Goal: Navigation & Orientation: Find specific page/section

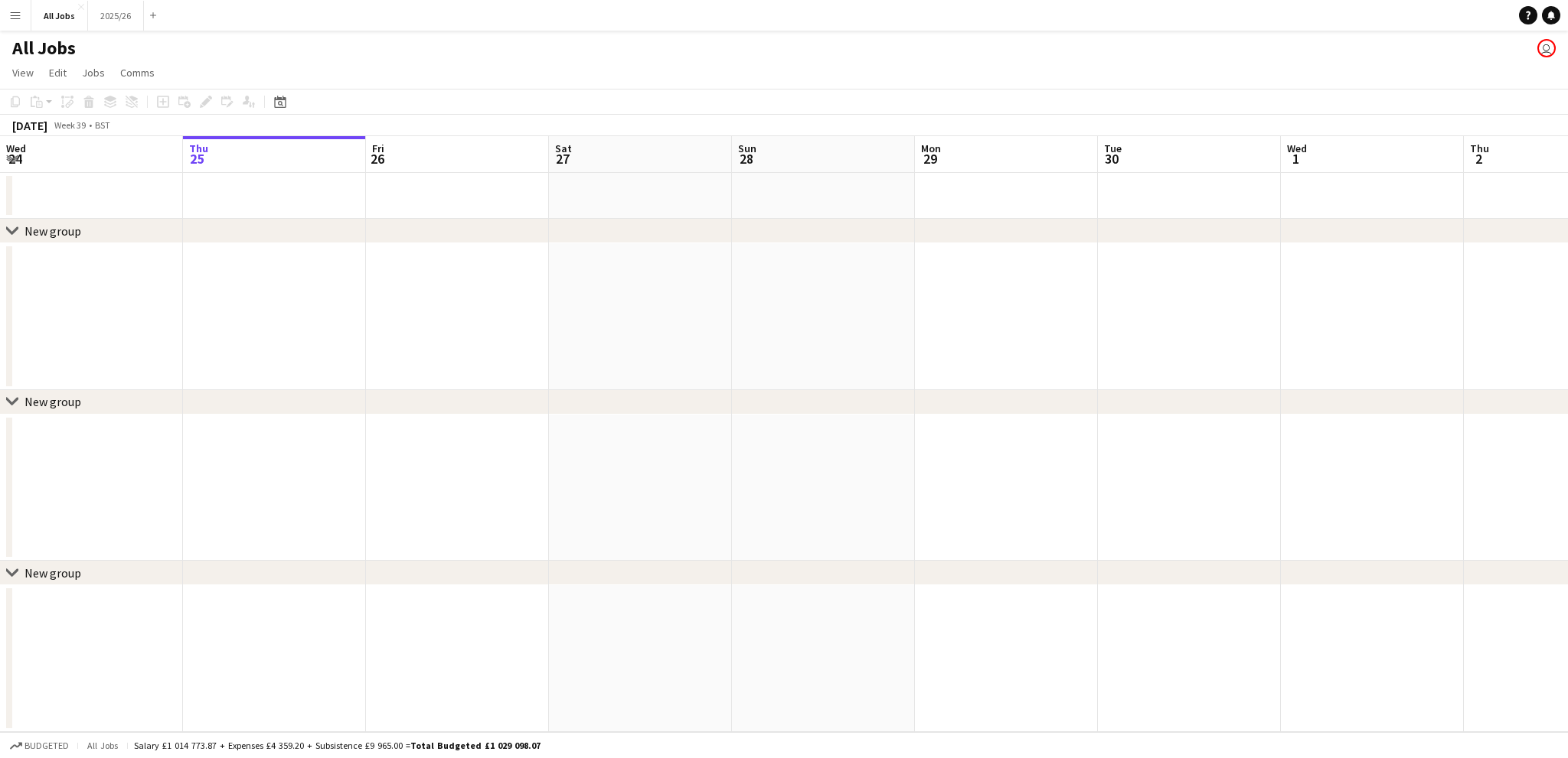
click at [371, 350] on app-date-cell at bounding box center [458, 316] width 183 height 147
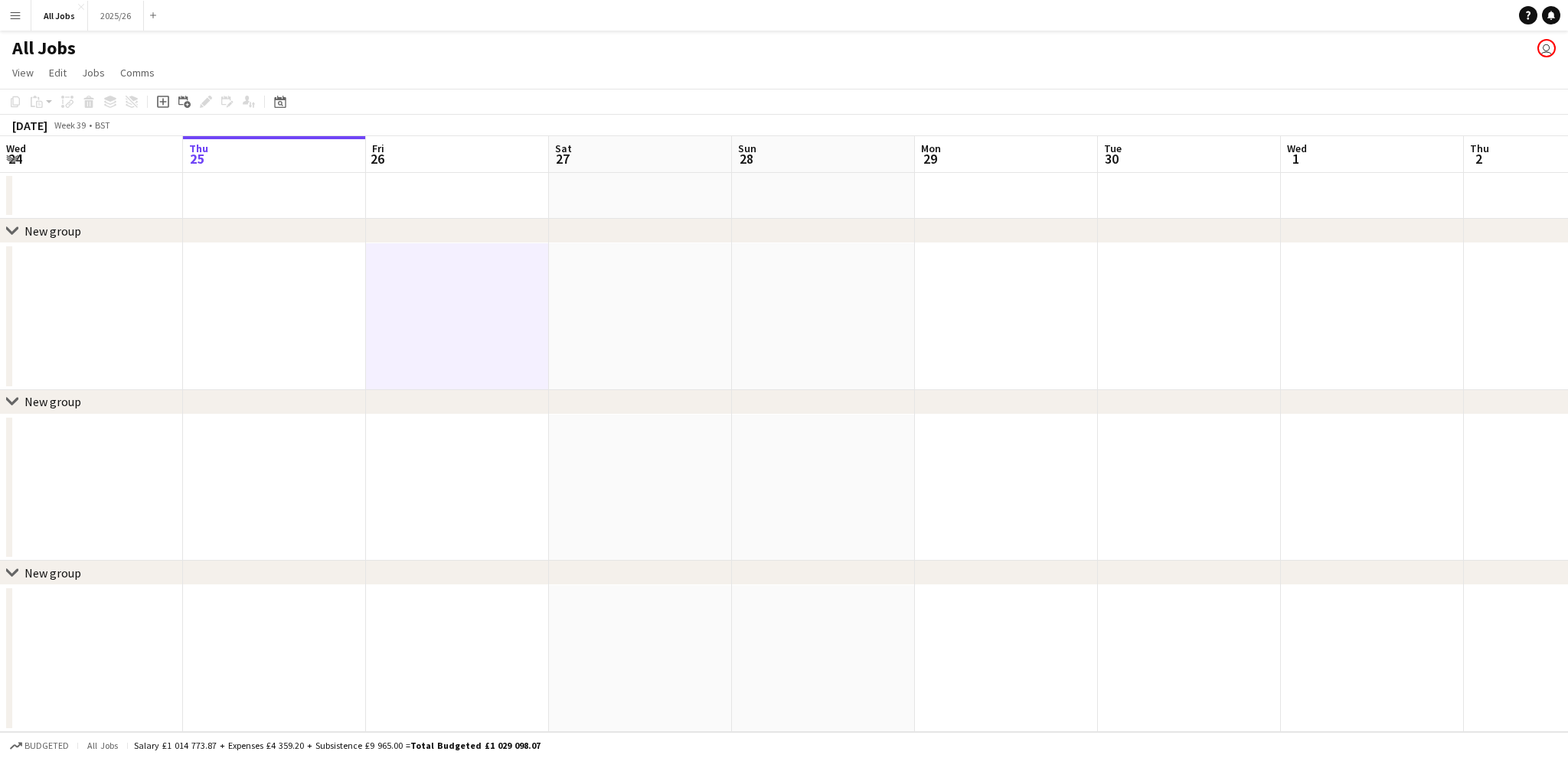
click at [298, 362] on app-date-cell at bounding box center [274, 316] width 183 height 147
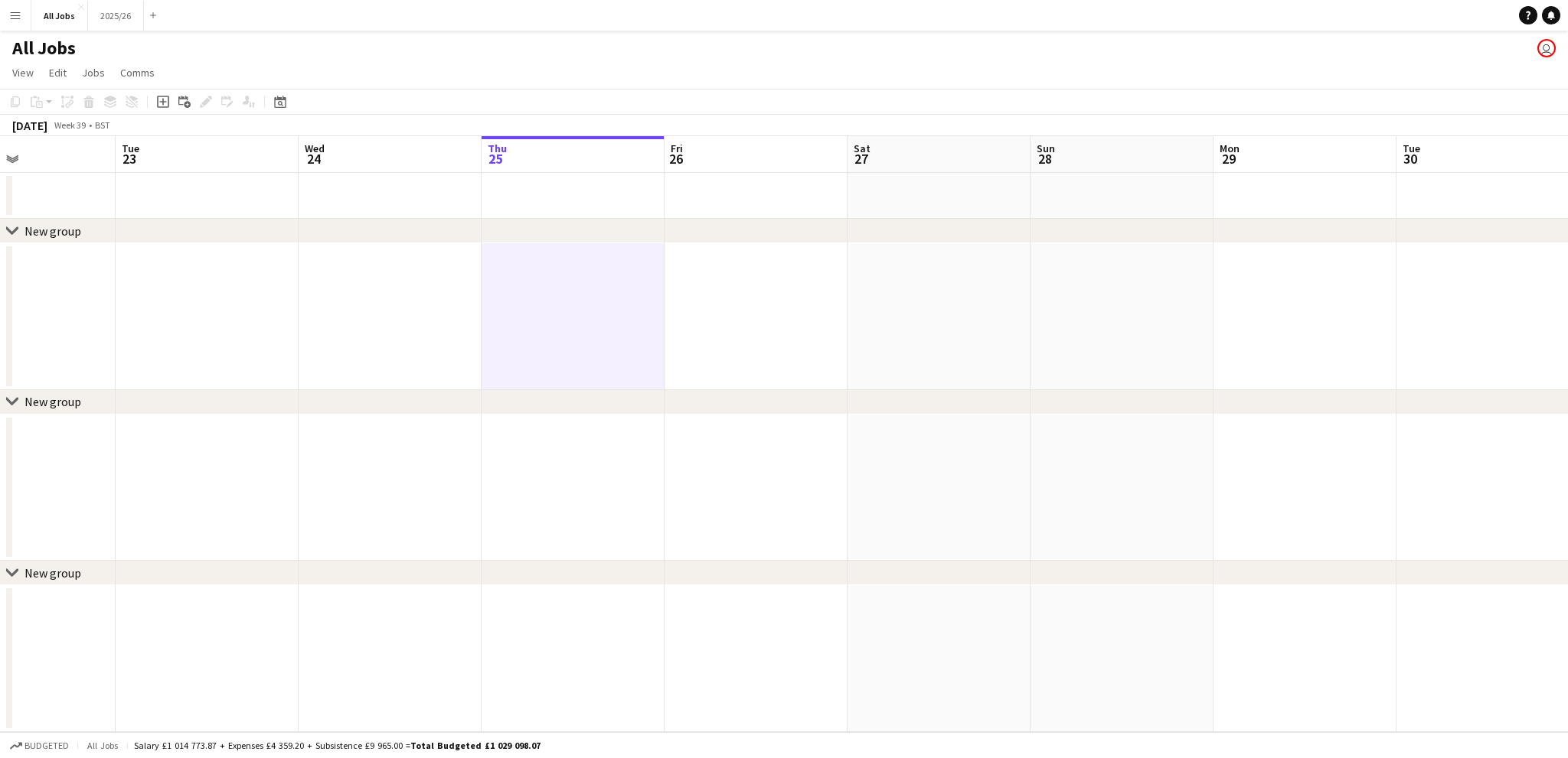
scroll to position [0, 419]
drag, startPoint x: 435, startPoint y: 339, endPoint x: 748, endPoint y: 341, distance: 313.0
click at [748, 341] on app-calendar-viewport "Sat 20 Sun 21 Mon 22 Tue 23 Wed 24 Thu 25 Fri 26 Sat 27 Sun 28 Mon 29 Tue 30 We…" at bounding box center [784, 434] width 1568 height 596
click at [46, 17] on button "All Jobs Close" at bounding box center [60, 16] width 57 height 30
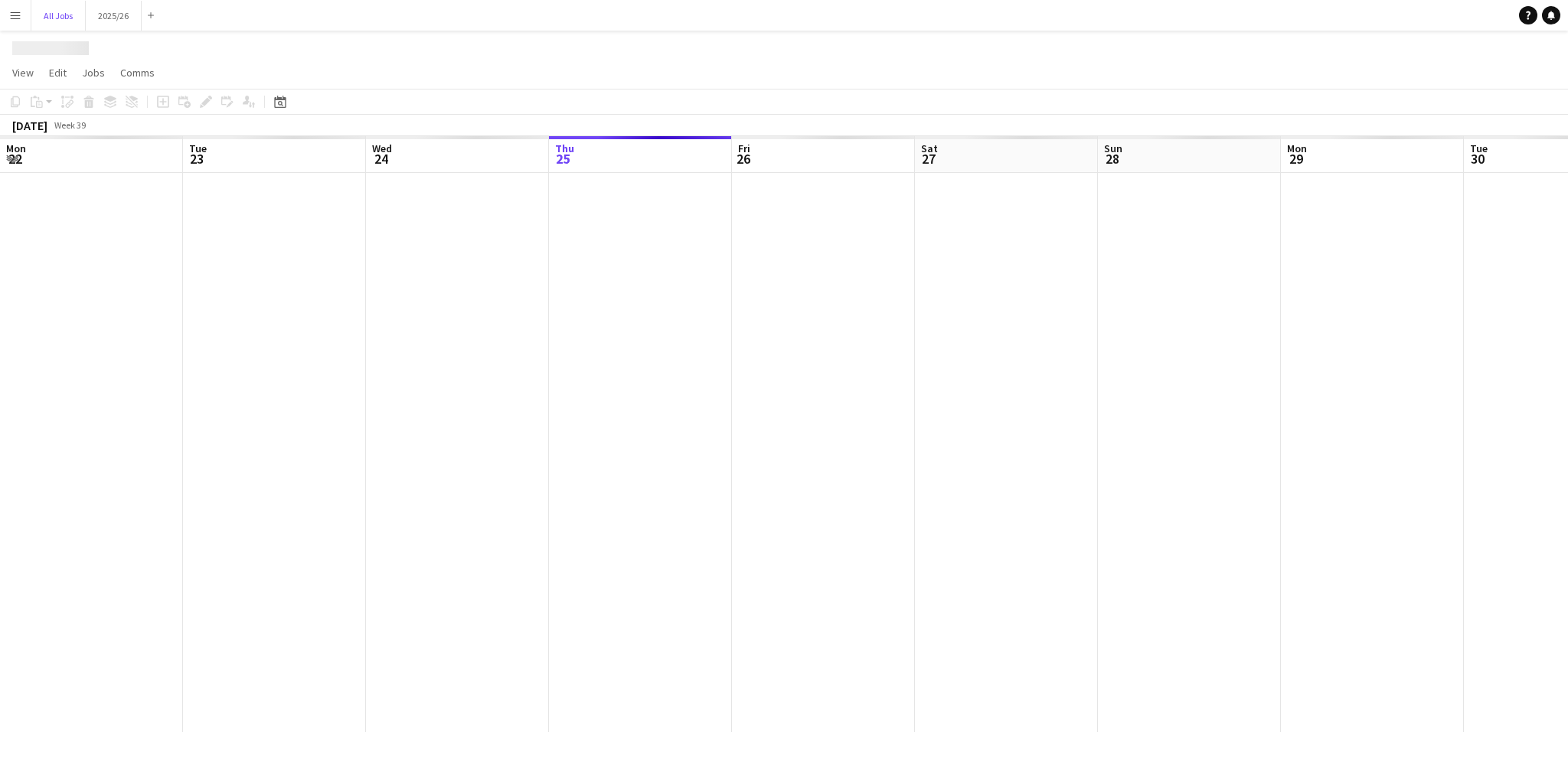
scroll to position [0, 366]
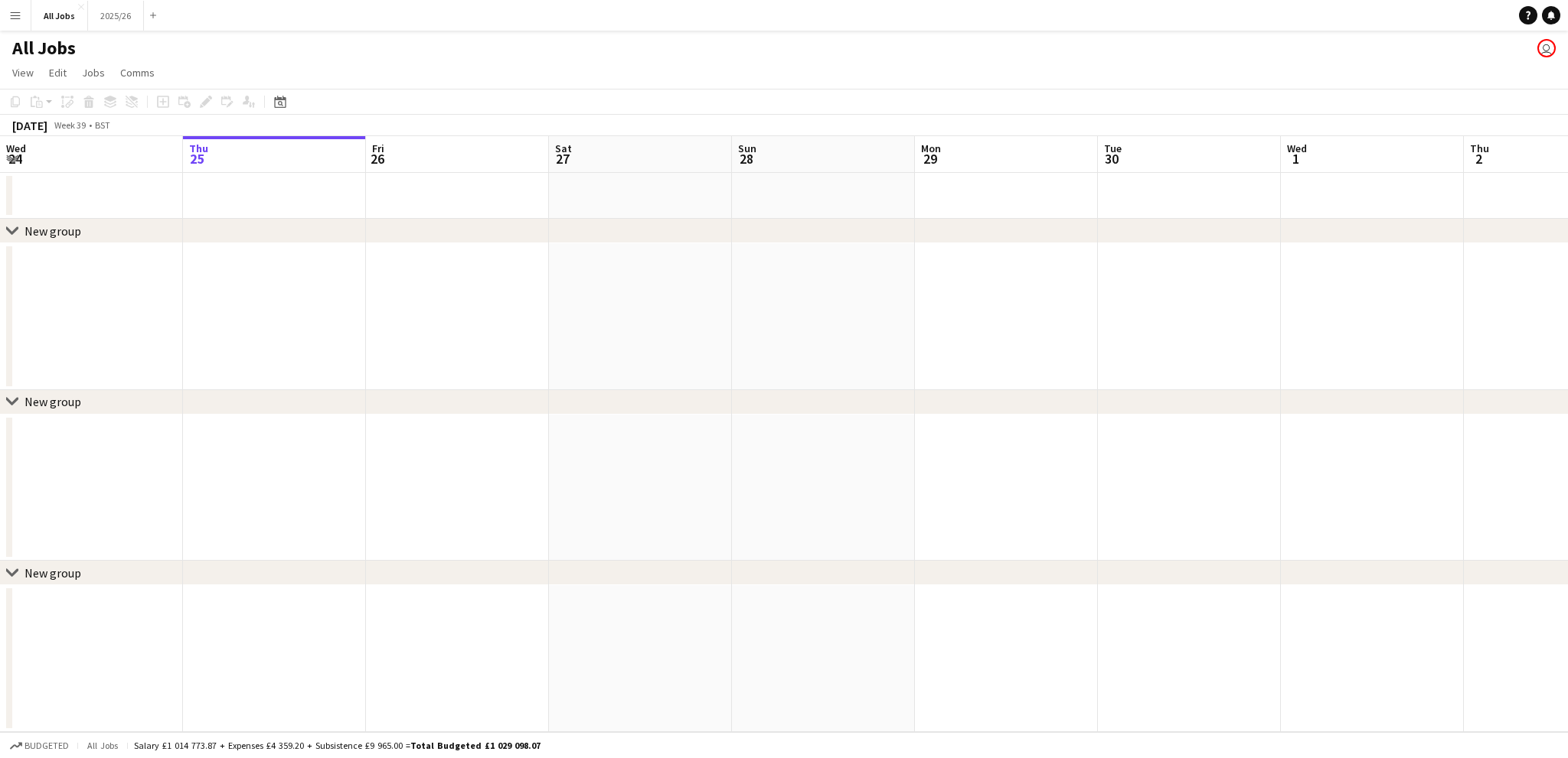
click at [17, 20] on app-icon "Menu" at bounding box center [16, 16] width 13 height 13
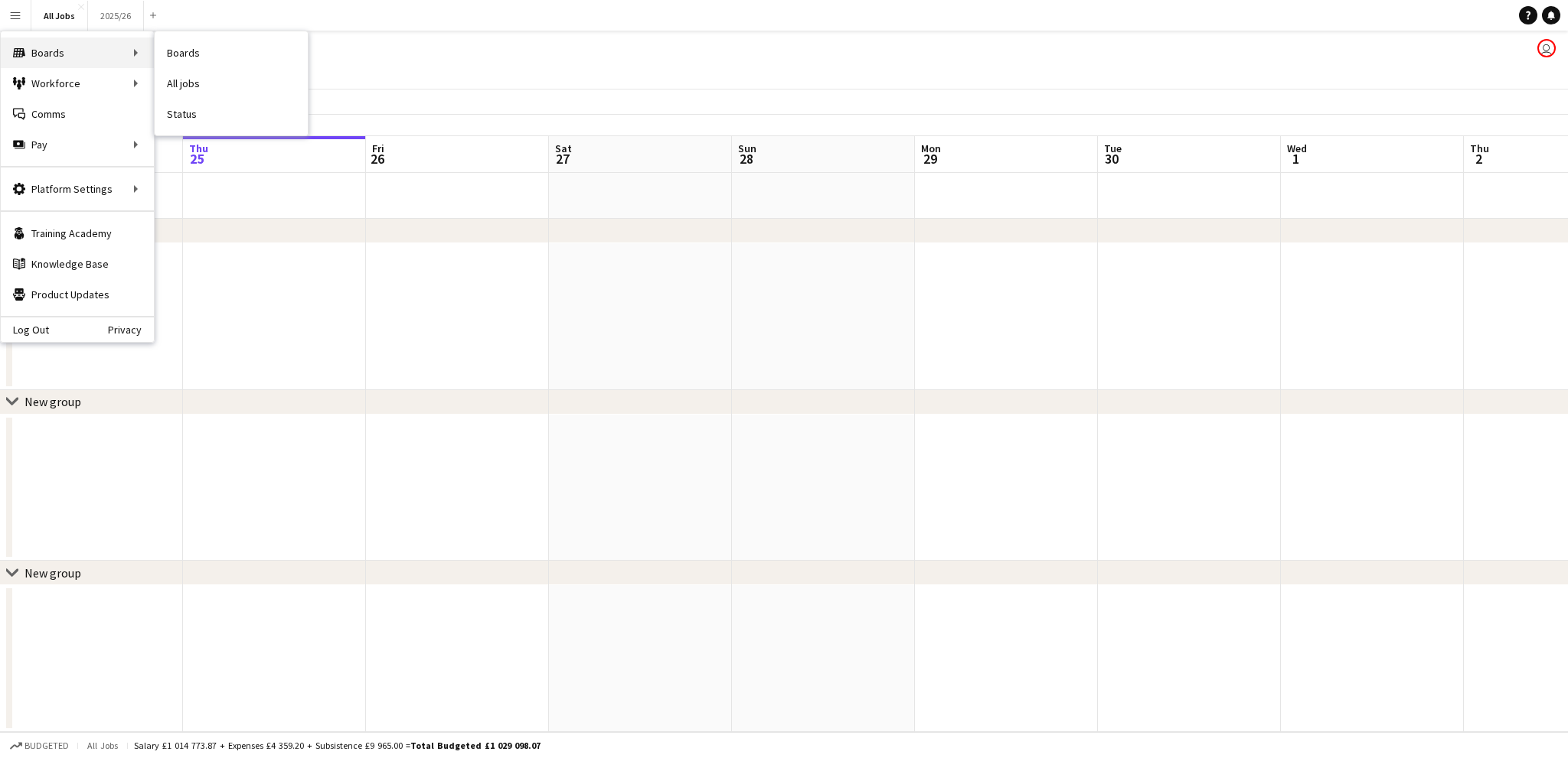
click at [54, 47] on div "Boards Boards" at bounding box center [77, 53] width 153 height 31
click at [202, 72] on link "All jobs" at bounding box center [231, 83] width 153 height 31
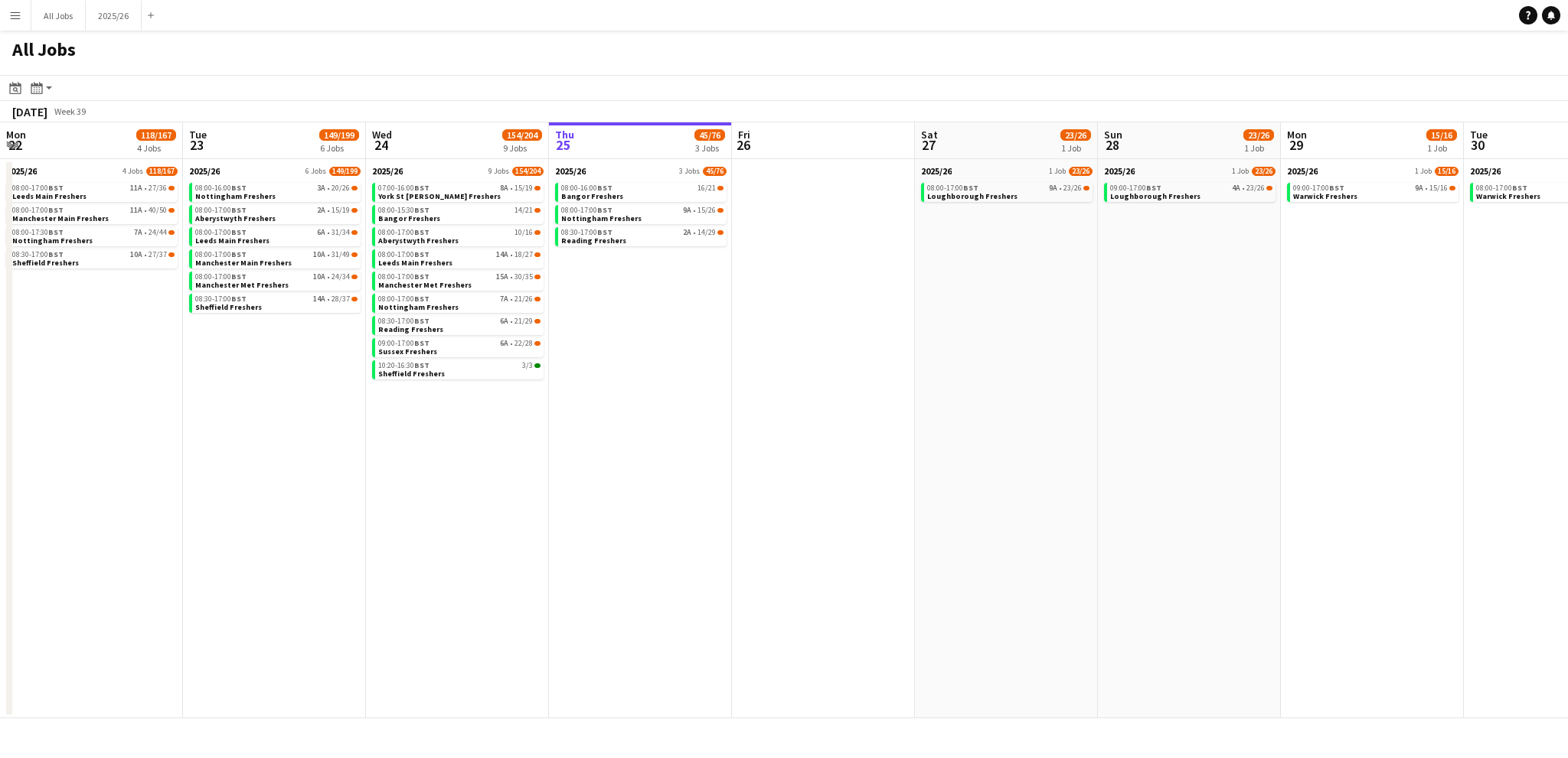
scroll to position [0, 366]
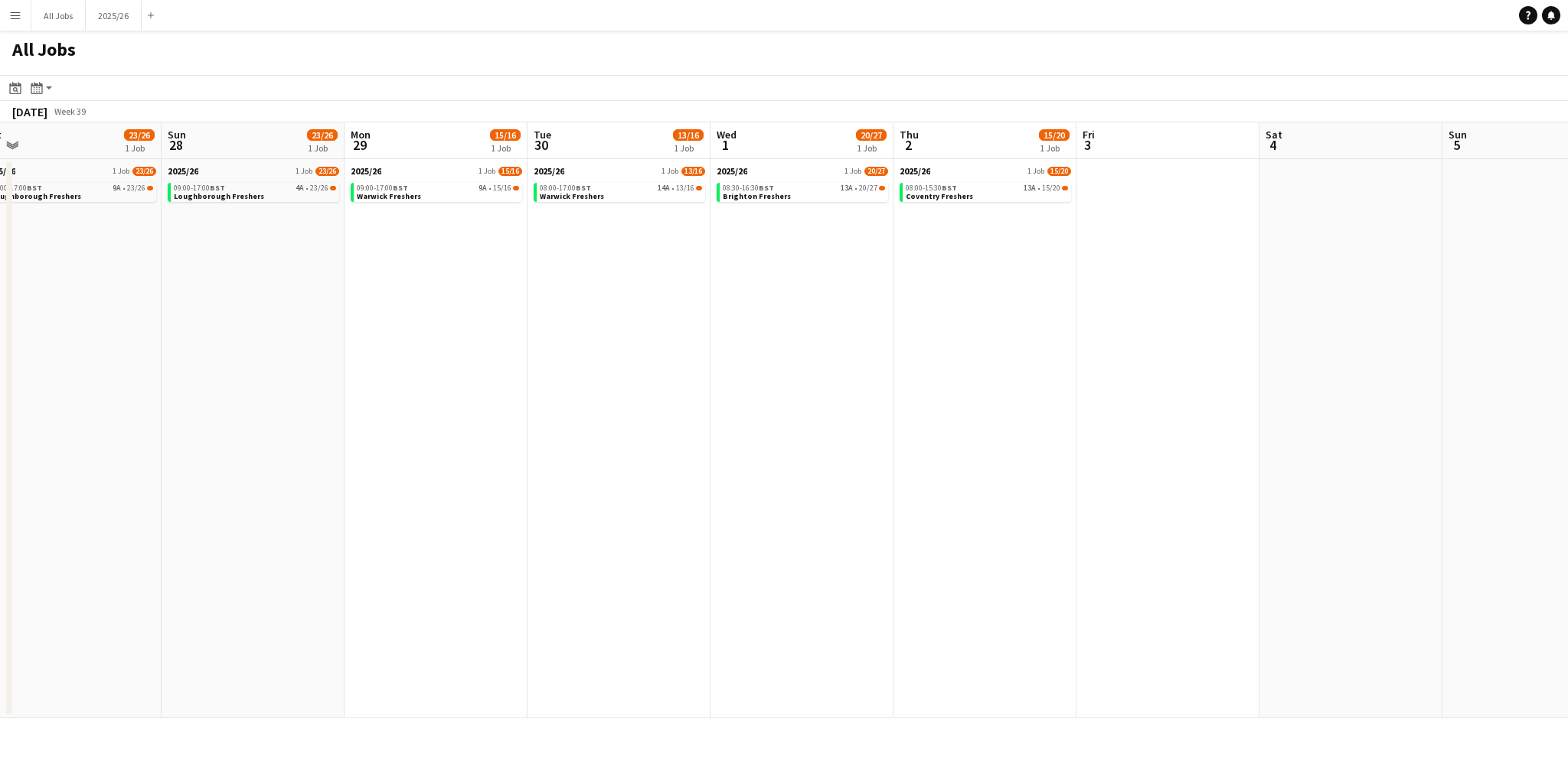
drag, startPoint x: 962, startPoint y: 312, endPoint x: 413, endPoint y: 340, distance: 549.7
click at [392, 344] on app-calendar-viewport "Wed 24 154/204 9 Jobs Thu 25 45/76 3 Jobs Fri 26 Sat 27 23/26 1 Job Sun 28 23/2…" at bounding box center [784, 420] width 1568 height 596
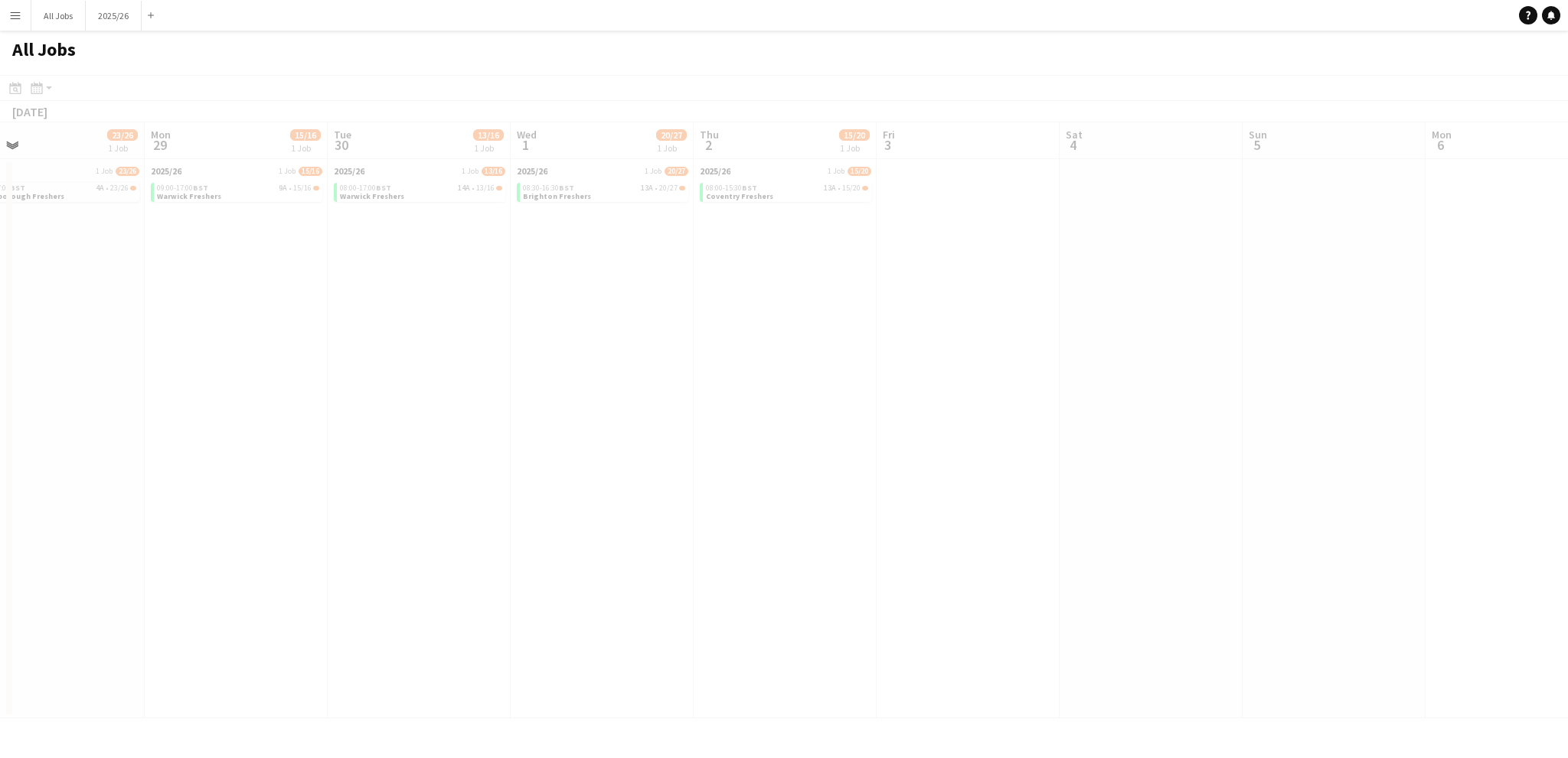
drag, startPoint x: 894, startPoint y: 345, endPoint x: 484, endPoint y: 370, distance: 410.8
click at [480, 371] on app-calendar-viewport "Fri 26 Sat 27 23/26 1 Job Sun 28 23/26 1 Job Mon 29 15/16 1 Job Tue 30 13/16 1 …" at bounding box center [784, 420] width 1568 height 596
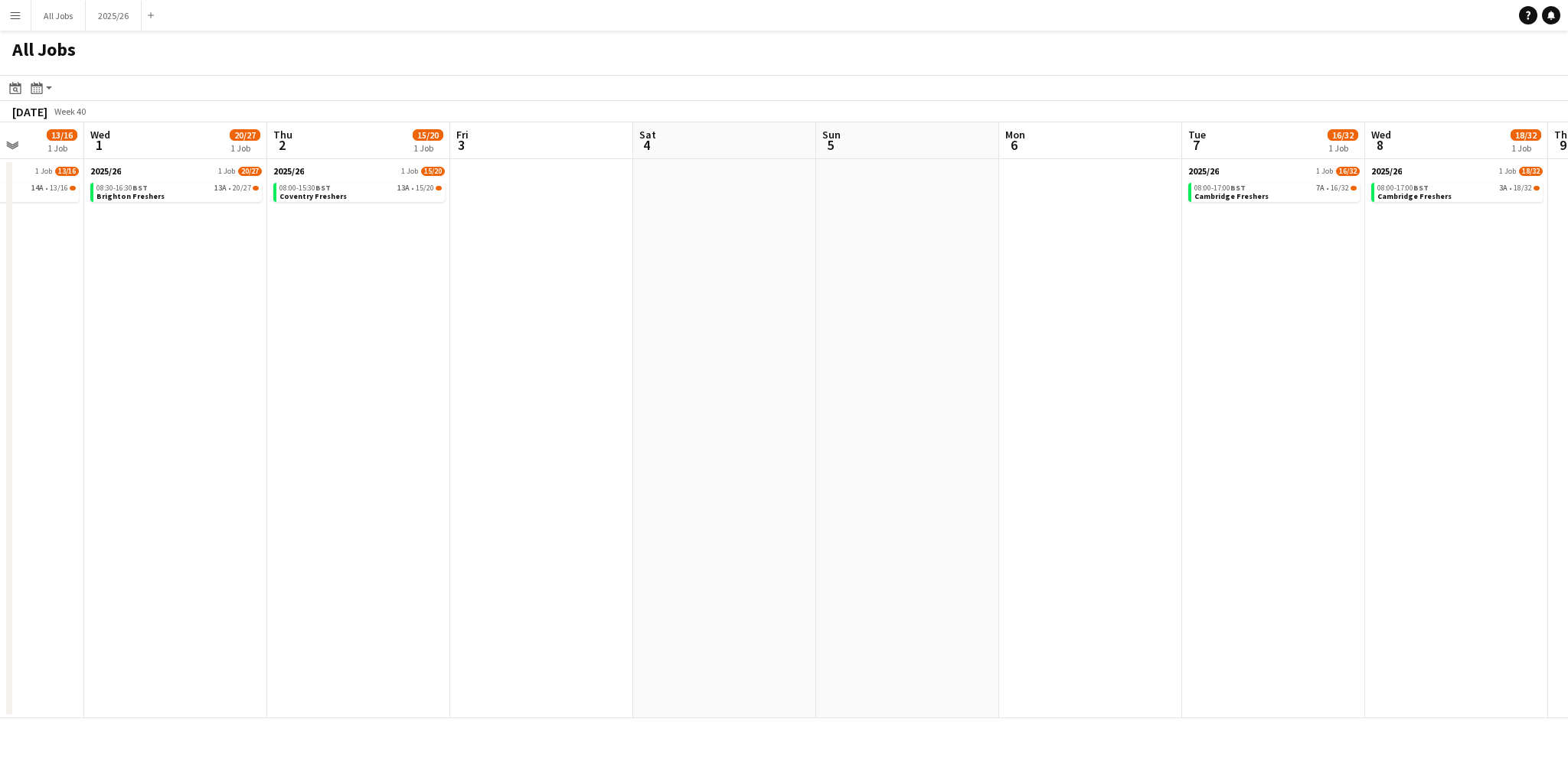
drag, startPoint x: 977, startPoint y: 364, endPoint x: 511, endPoint y: 388, distance: 466.6
click at [511, 388] on app-calendar-viewport "Sun 28 23/26 1 Job Mon 29 15/16 1 Job Tue 30 13/16 1 Job Wed 1 20/27 1 Job Thu …" at bounding box center [784, 420] width 1568 height 596
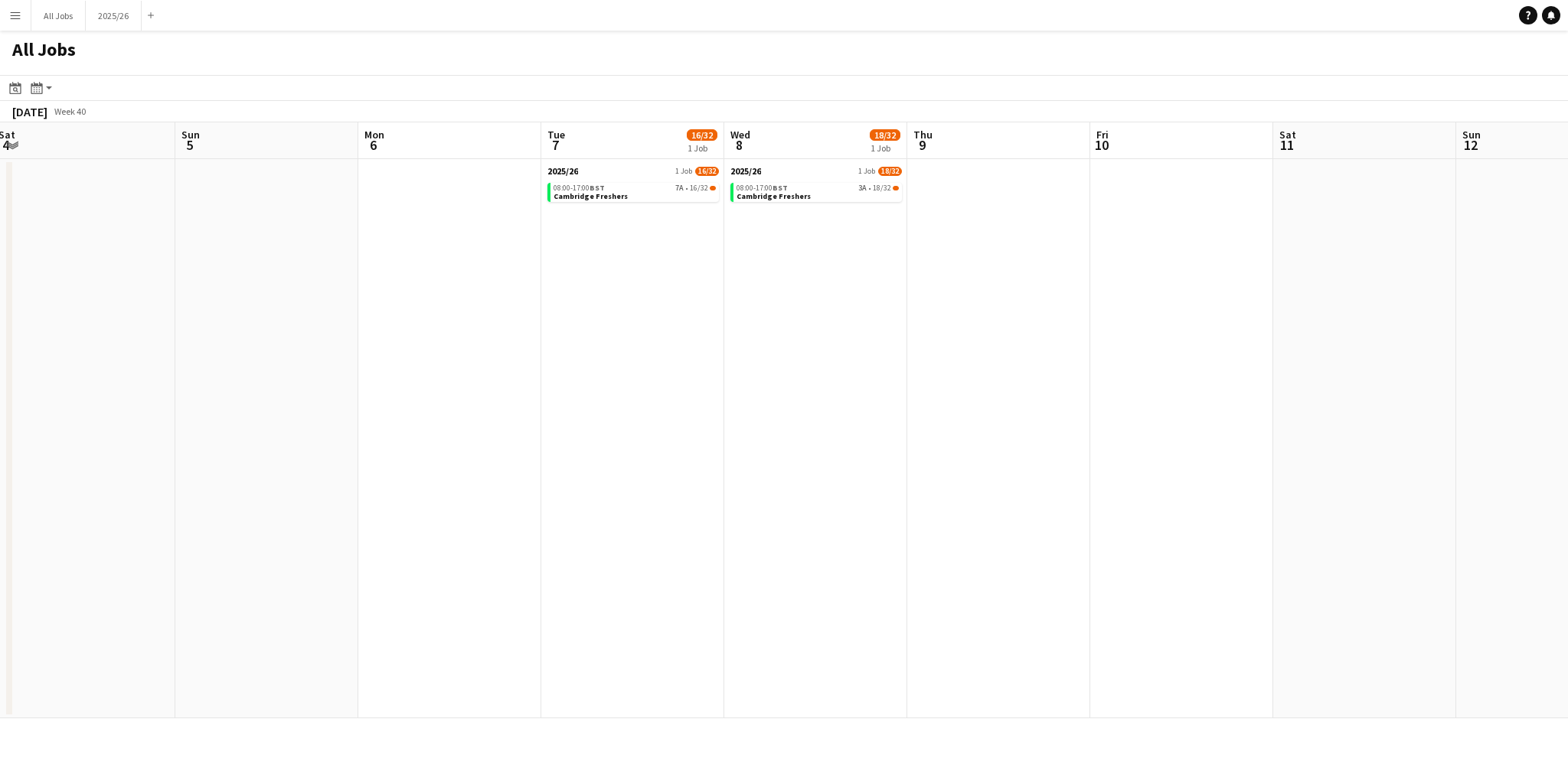
scroll to position [0, 435]
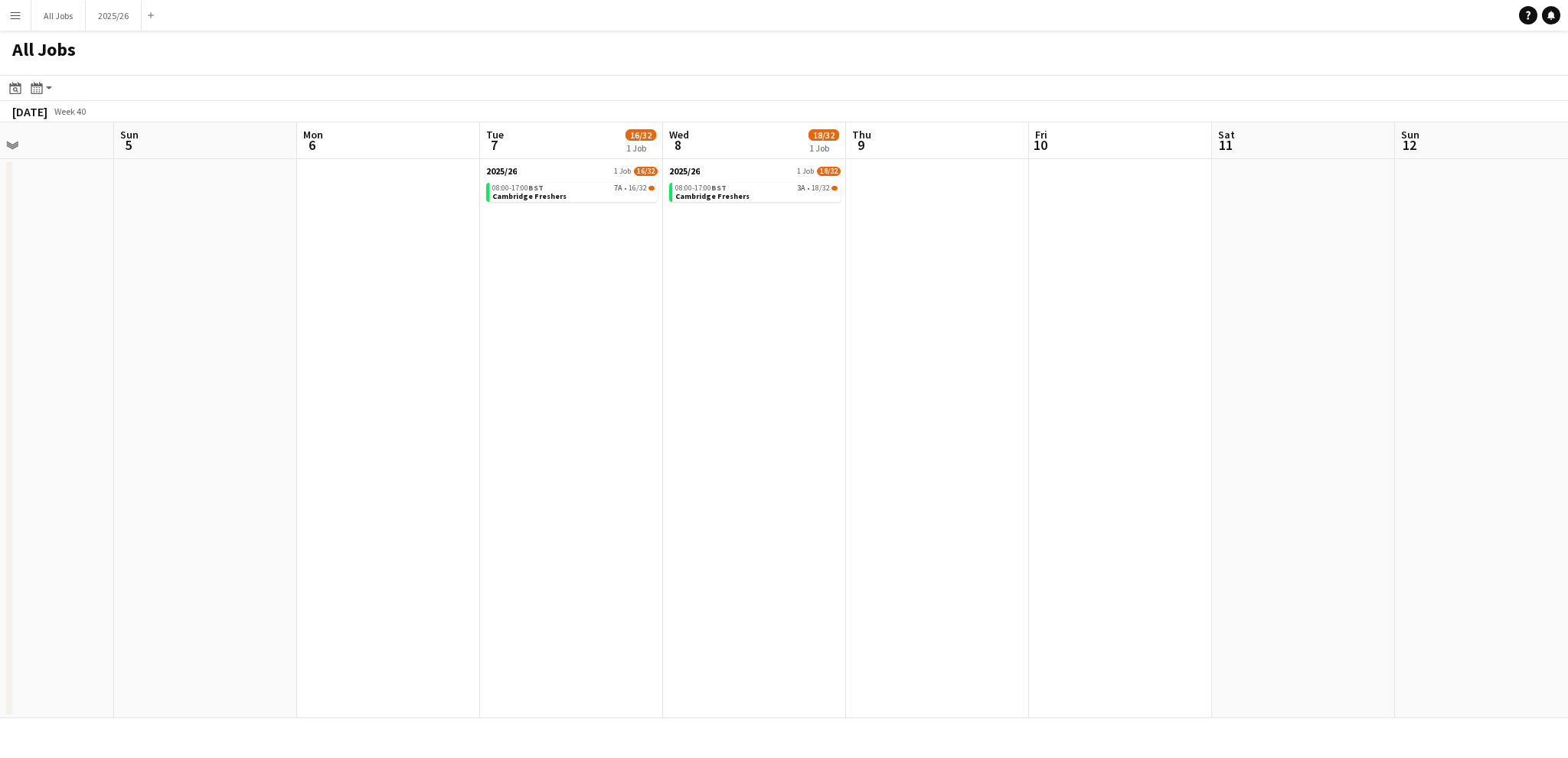
drag, startPoint x: 723, startPoint y: 265, endPoint x: 662, endPoint y: 274, distance: 61.7
click at [662, 274] on app-calendar-viewport "Thu 2 15/20 1 Job Fri 3 Sat 4 Sun 5 Mon 6 Tue 7 16/32 1 Job Wed 8 18/32 1 Job T…" at bounding box center [784, 420] width 1568 height 596
click at [567, 197] on link "08:00-17:00 BST 7A • 16/32 Cambridge Freshers" at bounding box center [573, 191] width 162 height 17
